Goal: Find specific page/section: Find specific page/section

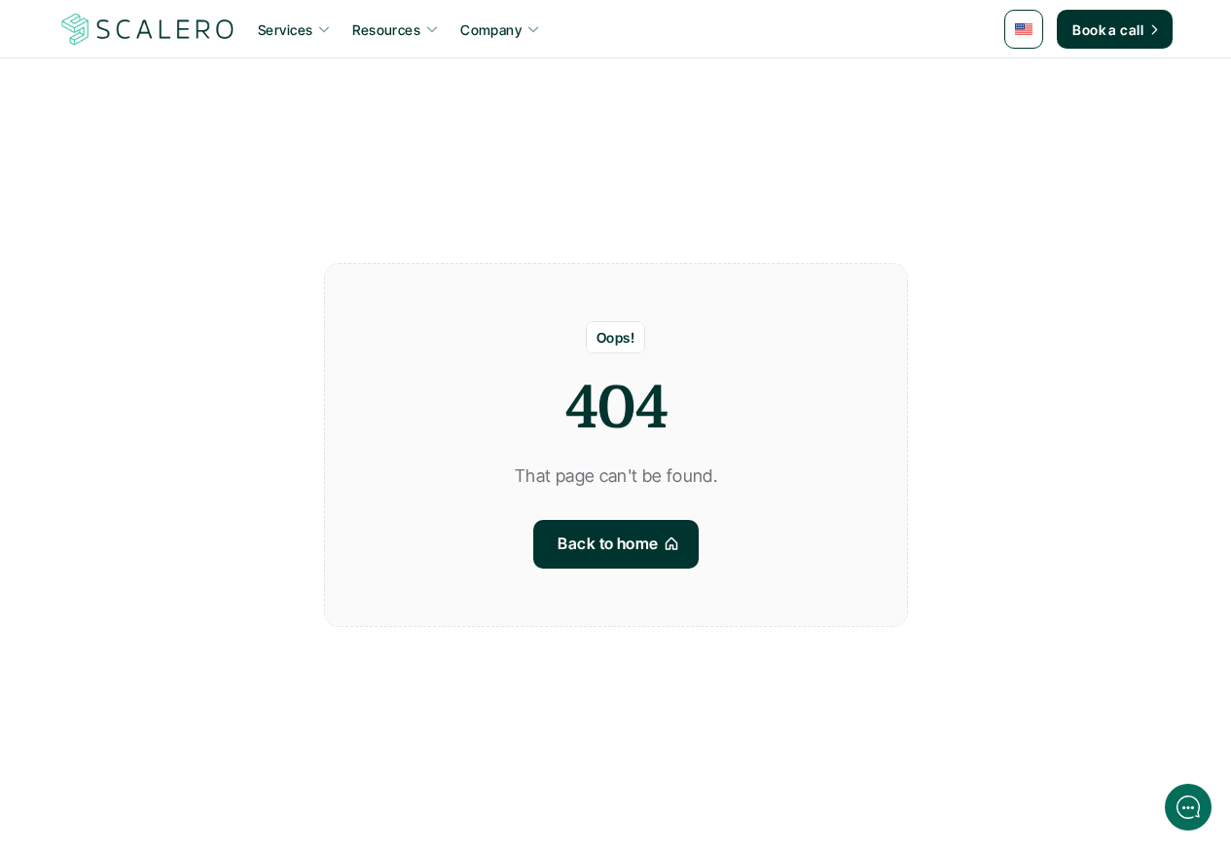
scroll to position [543, 0]
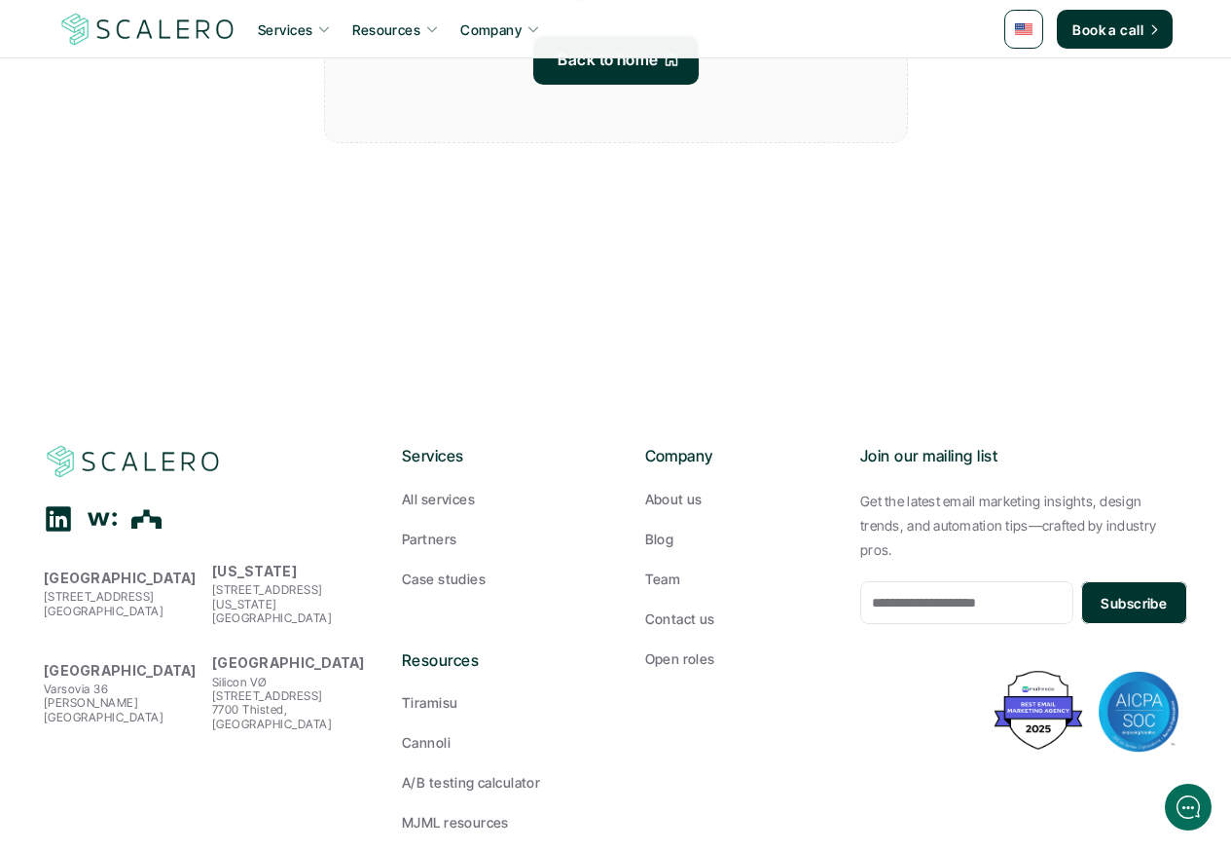
scroll to position [543, 0]
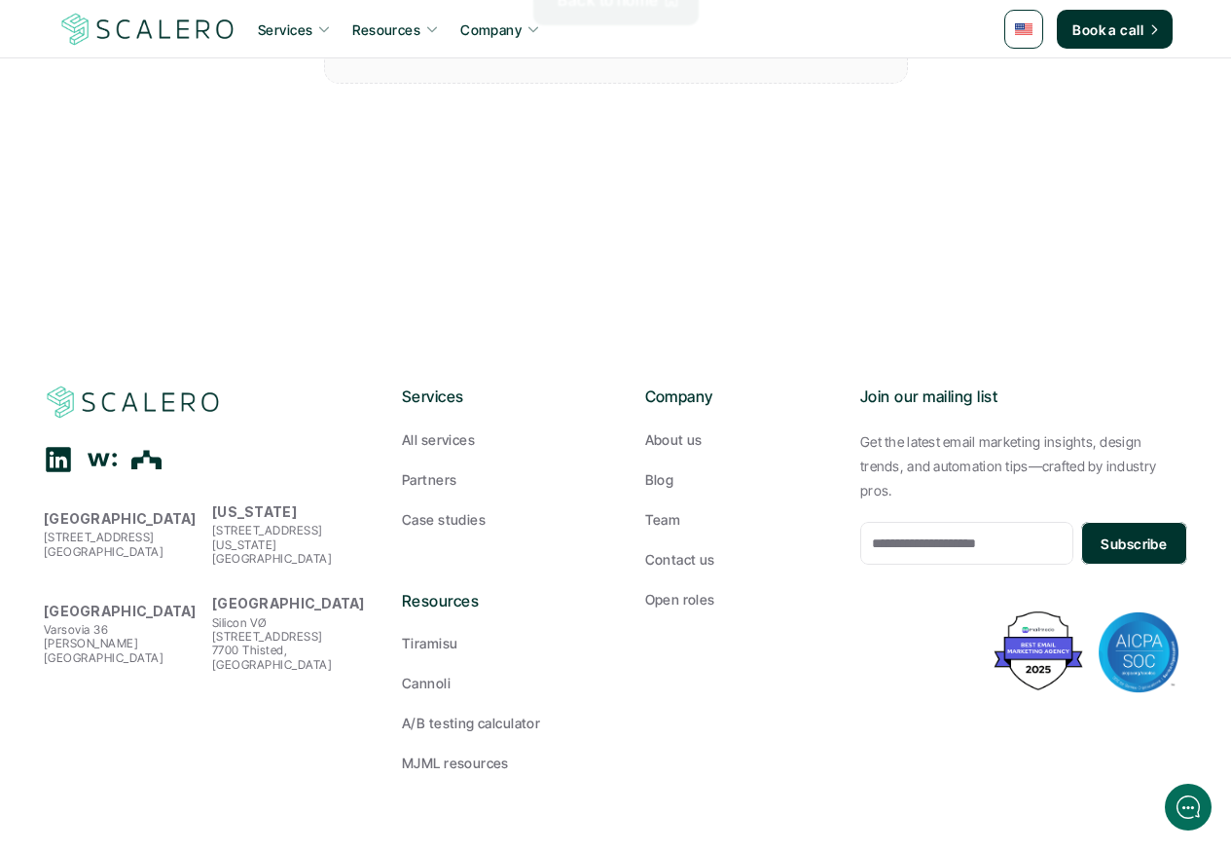
click at [639, 487] on div "Services All services Partners Case studies Resources Tiramisu Cannoli A/B test…" at bounding box center [615, 578] width 427 height 388
click at [668, 521] on p "Team" at bounding box center [663, 519] width 36 height 20
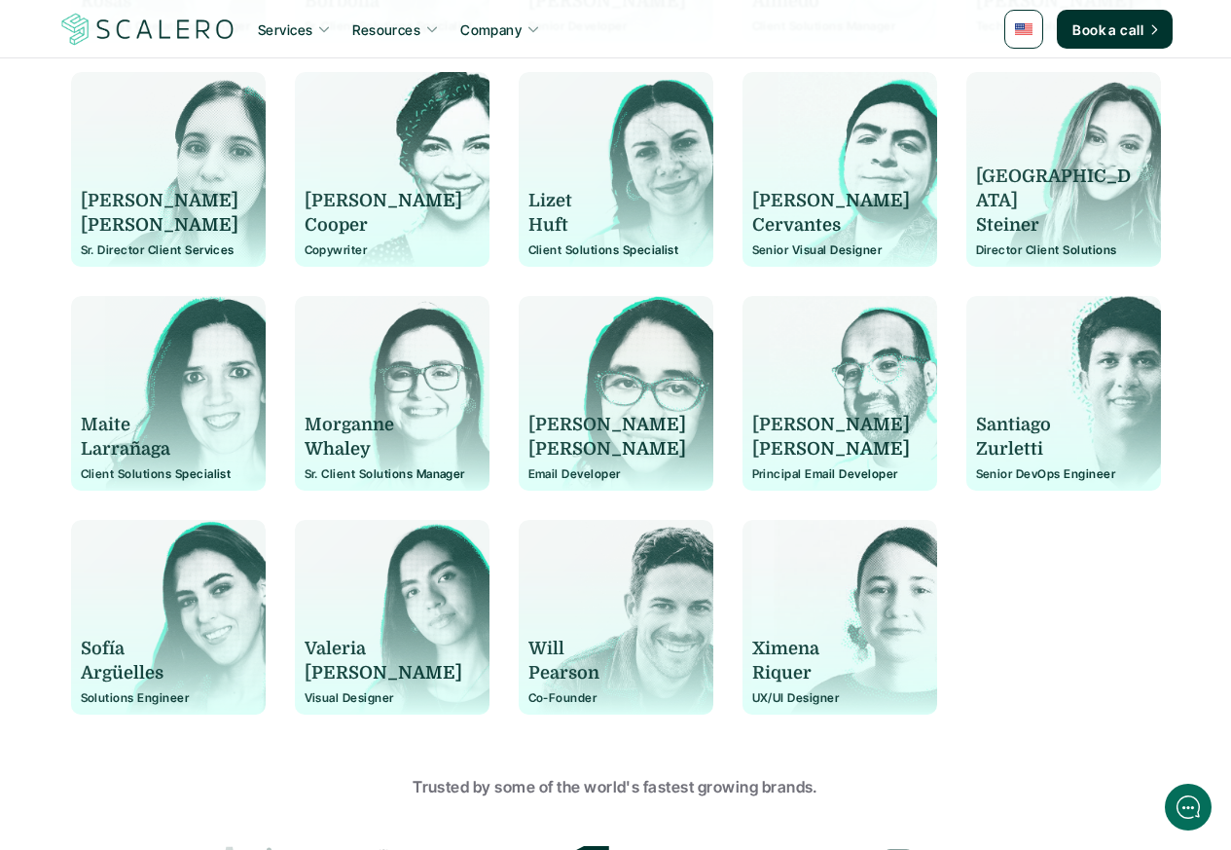
scroll to position [1402, 0]
